Goal: Task Accomplishment & Management: Manage account settings

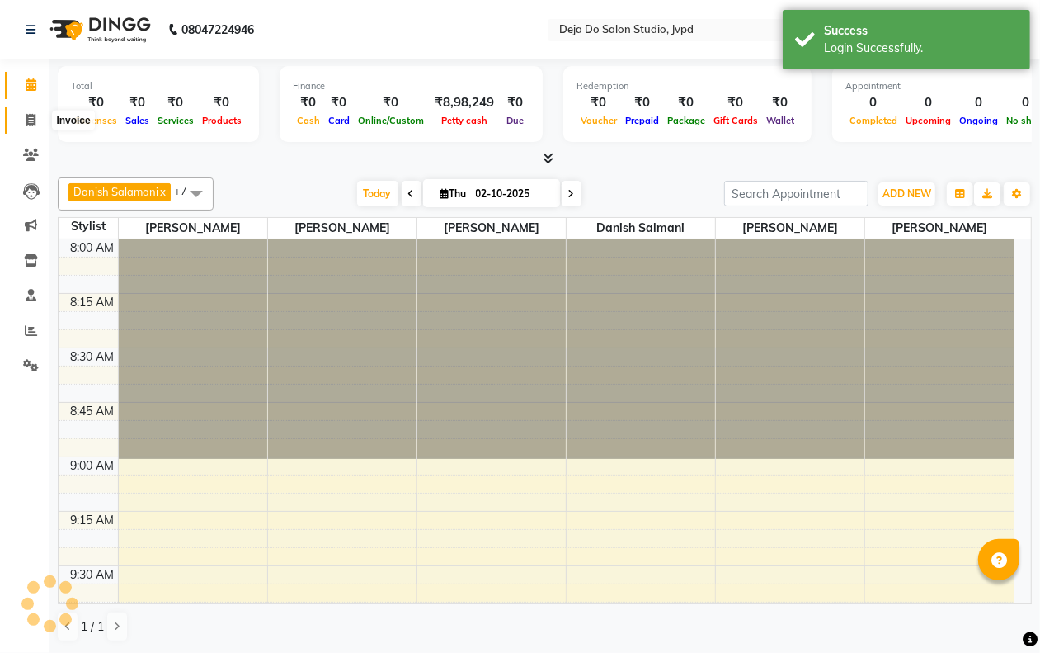
click at [35, 120] on icon at bounding box center [30, 120] width 9 height 12
select select "7295"
select select "service"
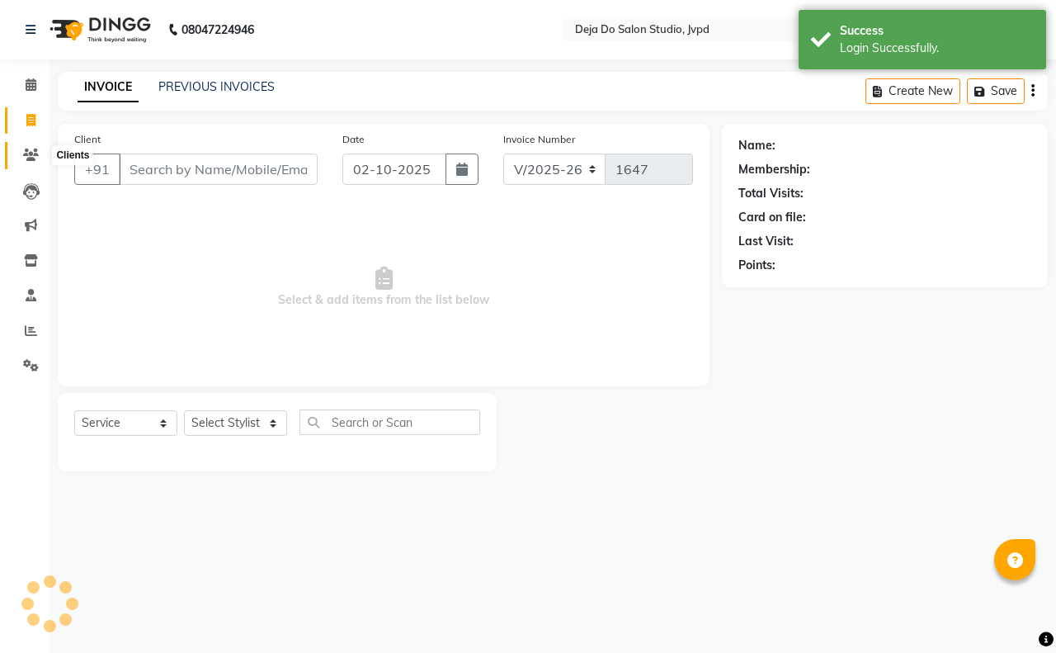
click at [27, 153] on icon at bounding box center [31, 154] width 16 height 12
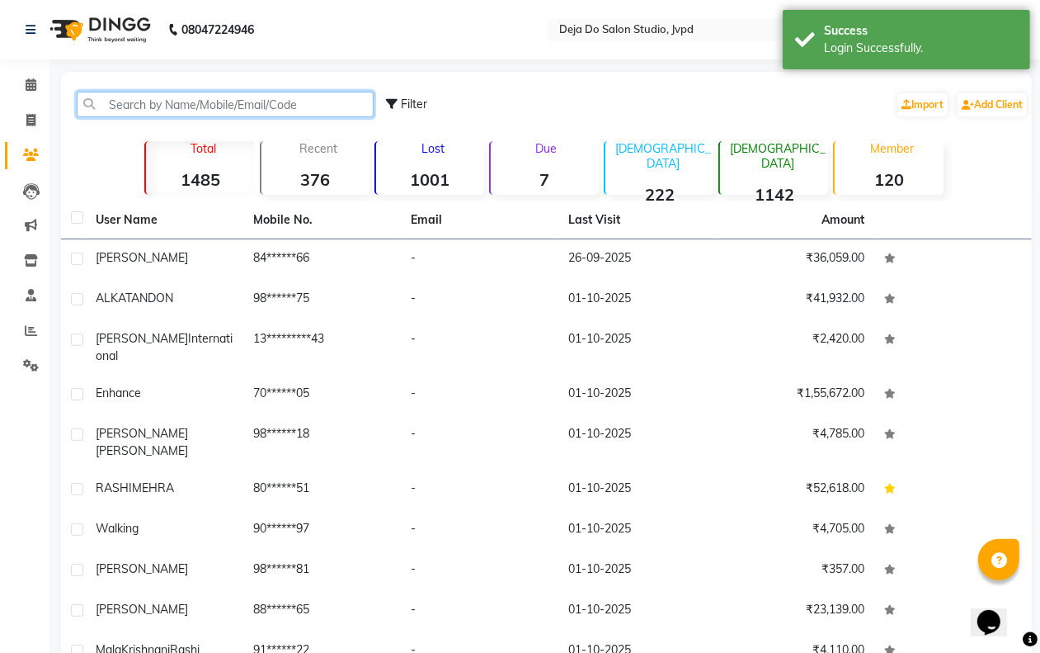
click at [167, 93] on input "text" at bounding box center [225, 105] width 297 height 26
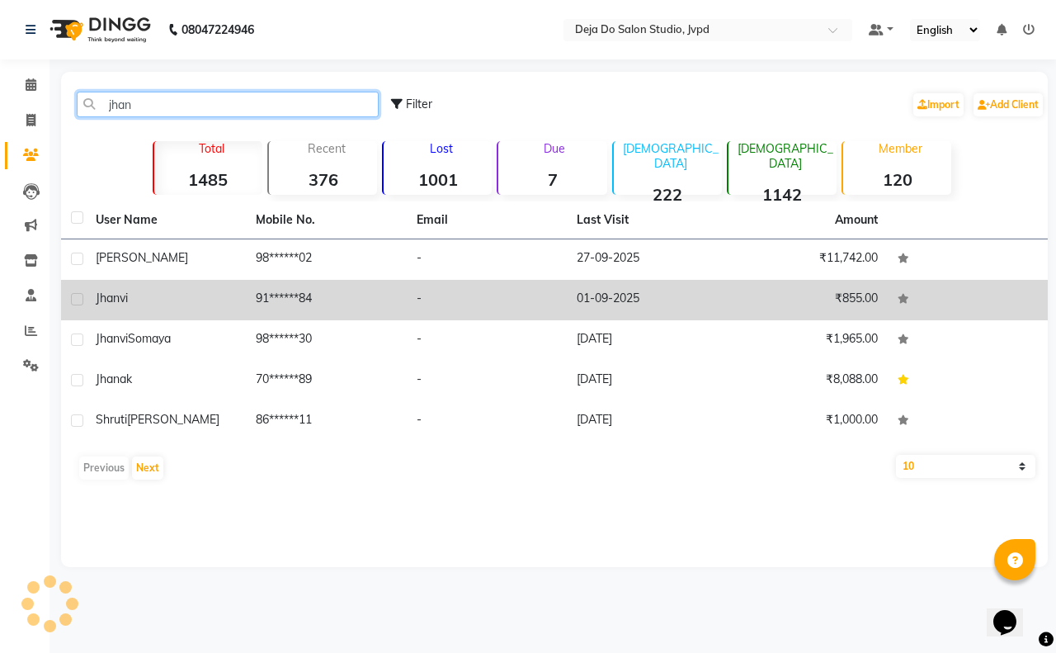
type input "jhan"
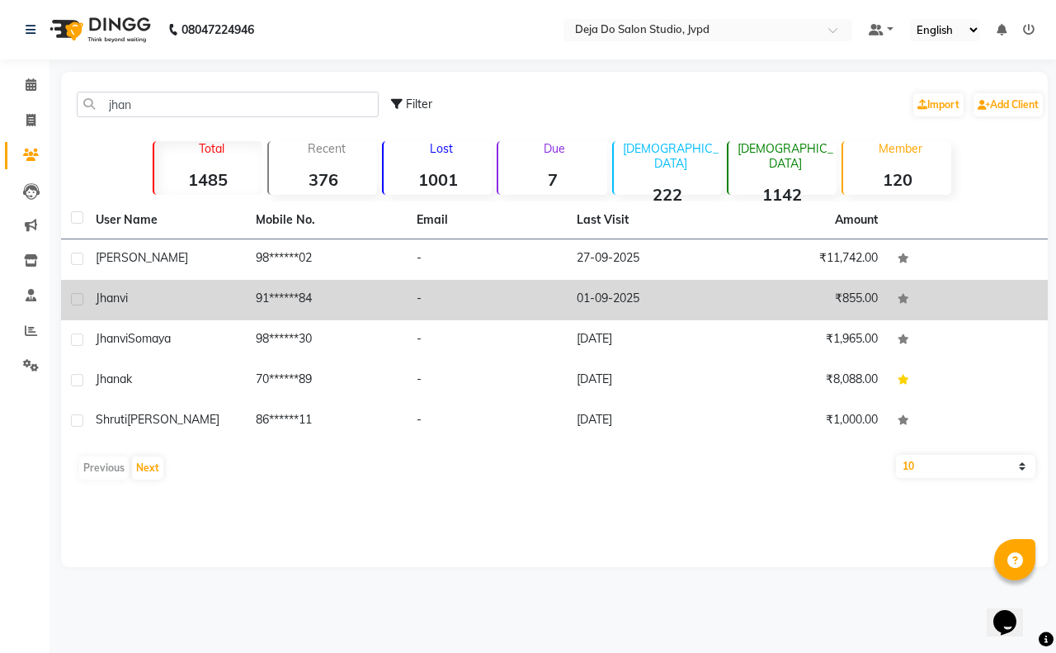
click at [382, 289] on td "91******84" at bounding box center [326, 300] width 160 height 40
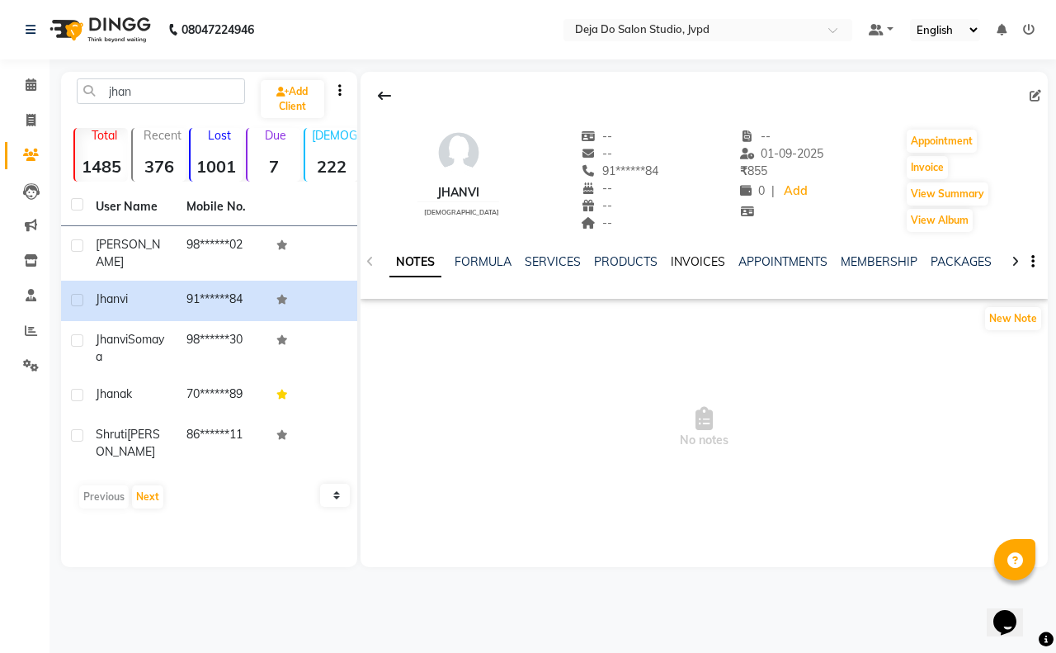
click at [708, 256] on link "INVOICES" at bounding box center [698, 261] width 54 height 15
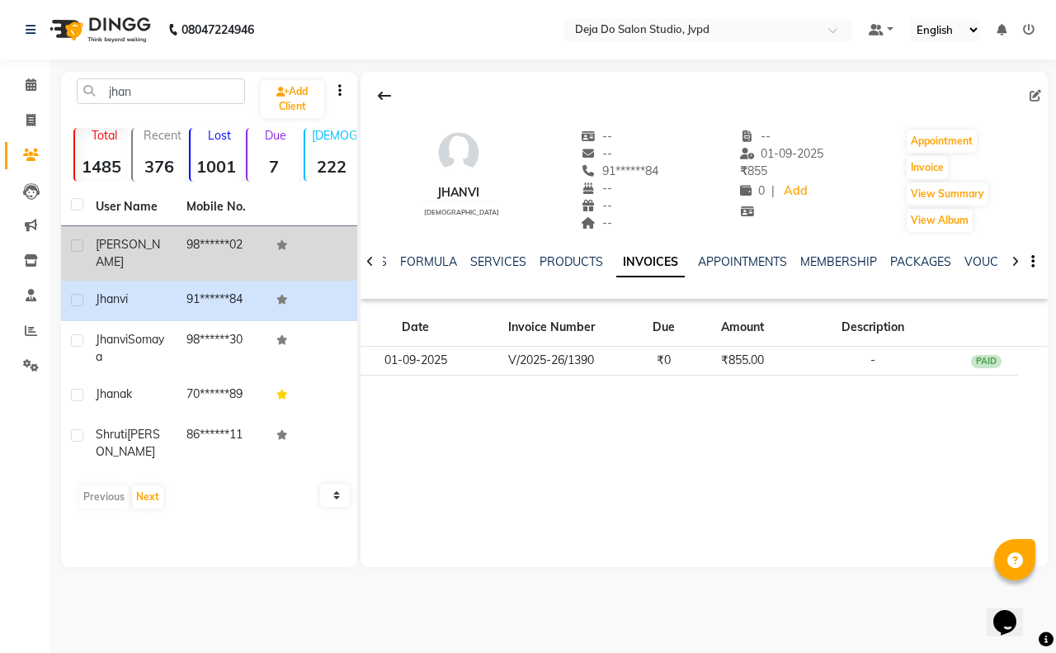
click at [257, 243] on td "98******02" at bounding box center [222, 253] width 91 height 54
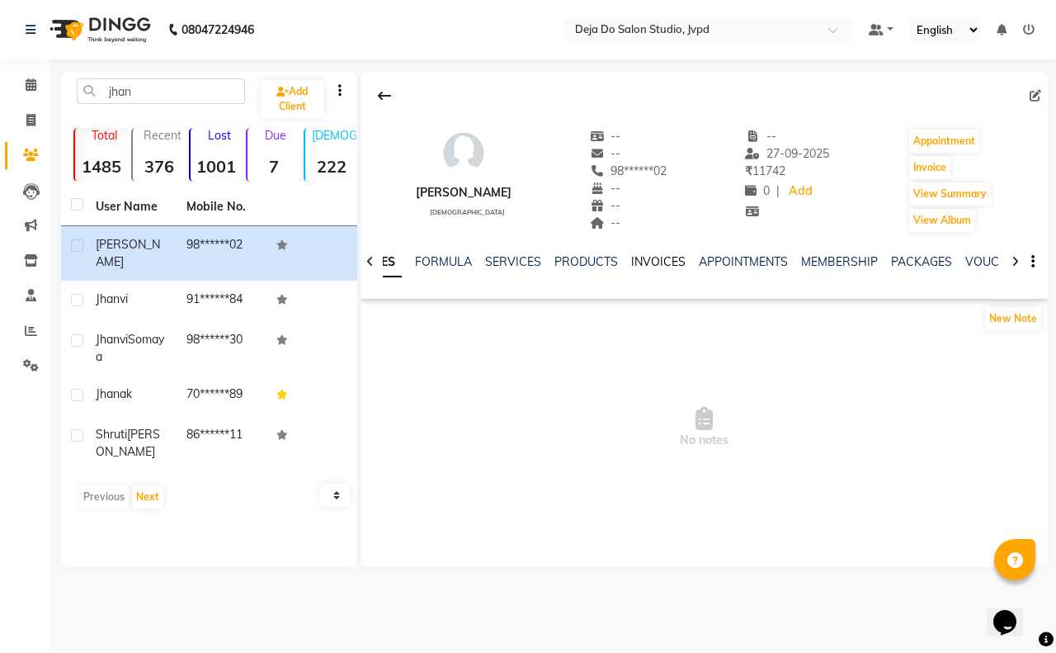
click at [631, 264] on link "INVOICES" at bounding box center [658, 261] width 54 height 15
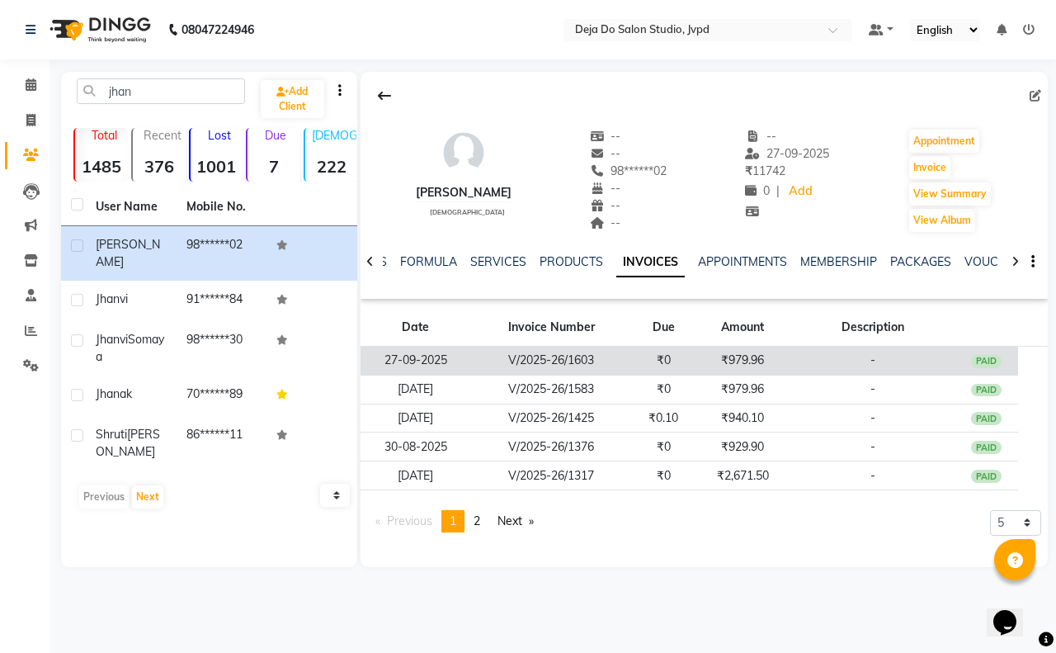
click at [748, 363] on td "₹979.96" at bounding box center [742, 360] width 95 height 29
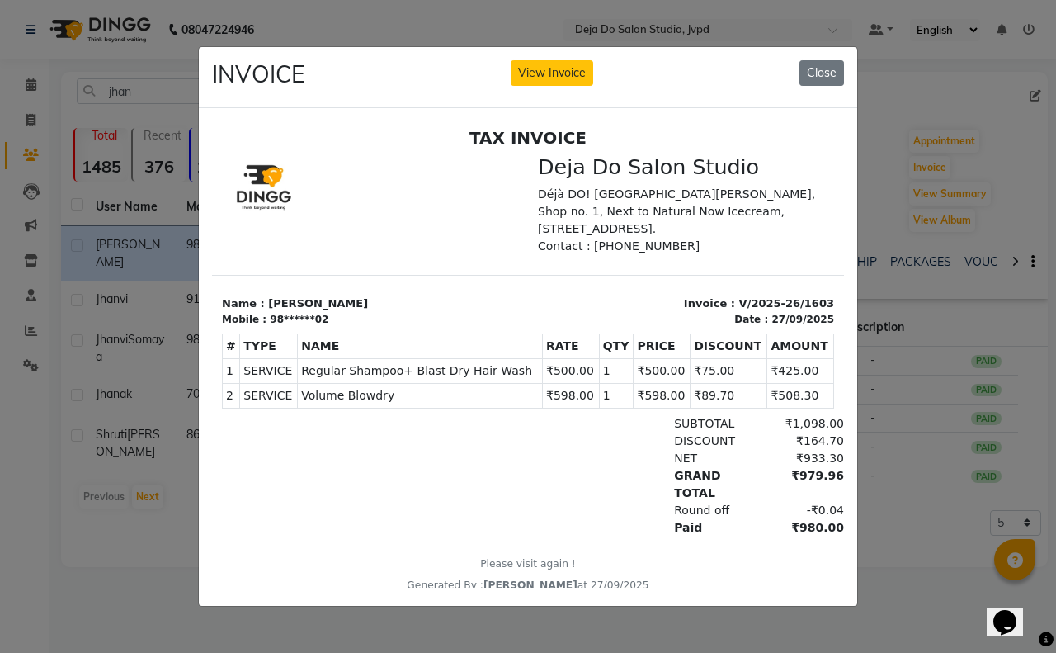
click at [798, 68] on div "INVOICE View Invoice Close" at bounding box center [528, 78] width 658 height 62
click at [826, 68] on button "Close" at bounding box center [821, 73] width 45 height 26
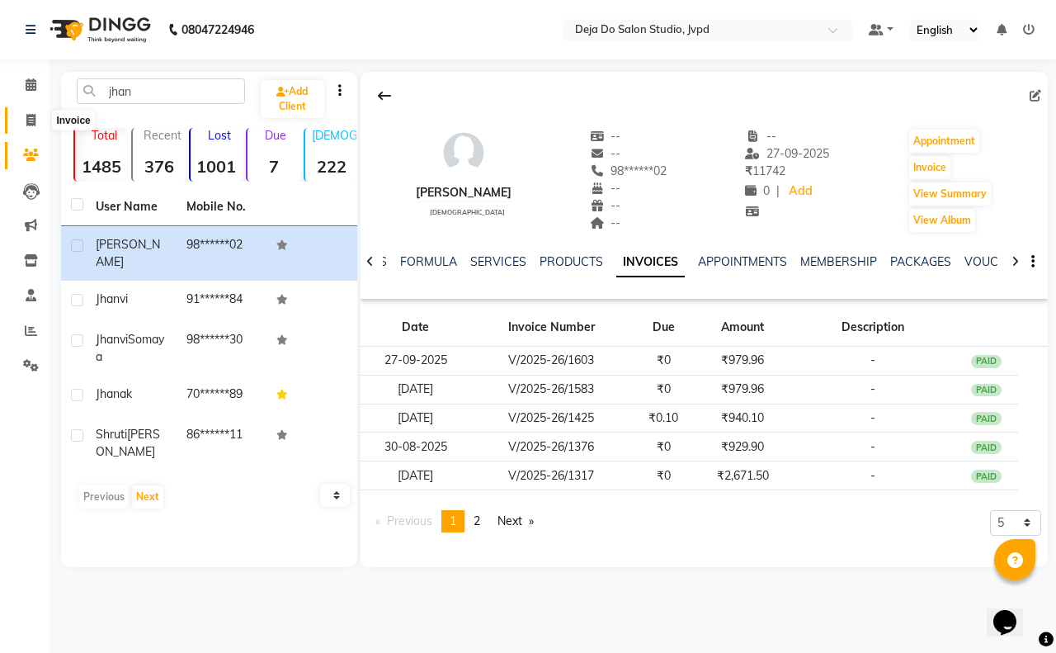
click at [37, 121] on span at bounding box center [30, 120] width 29 height 19
select select "7295"
select select "service"
